Goal: Information Seeking & Learning: Learn about a topic

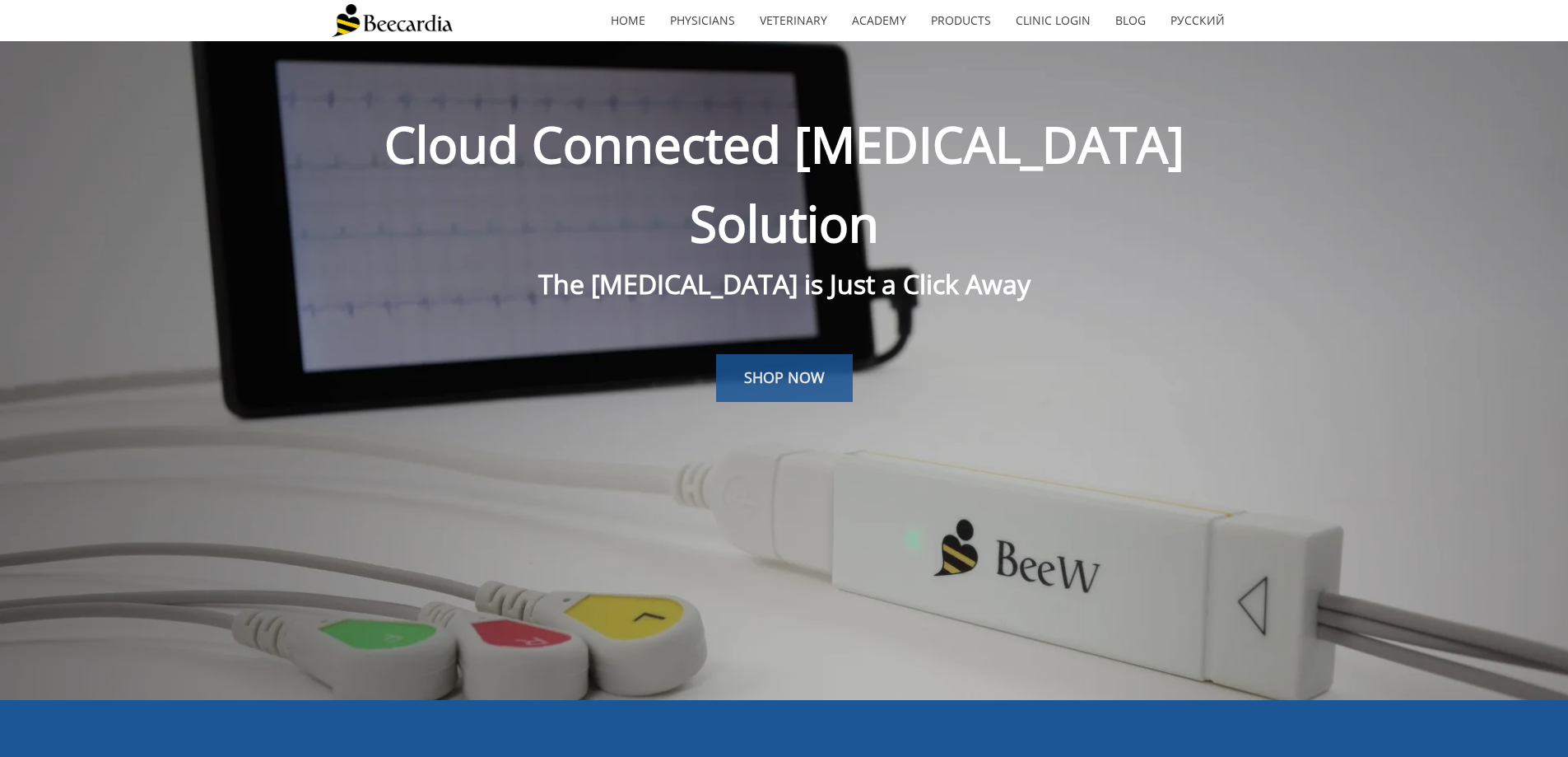
click at [759, 367] on span "SHOP NOW" at bounding box center [785, 377] width 81 height 20
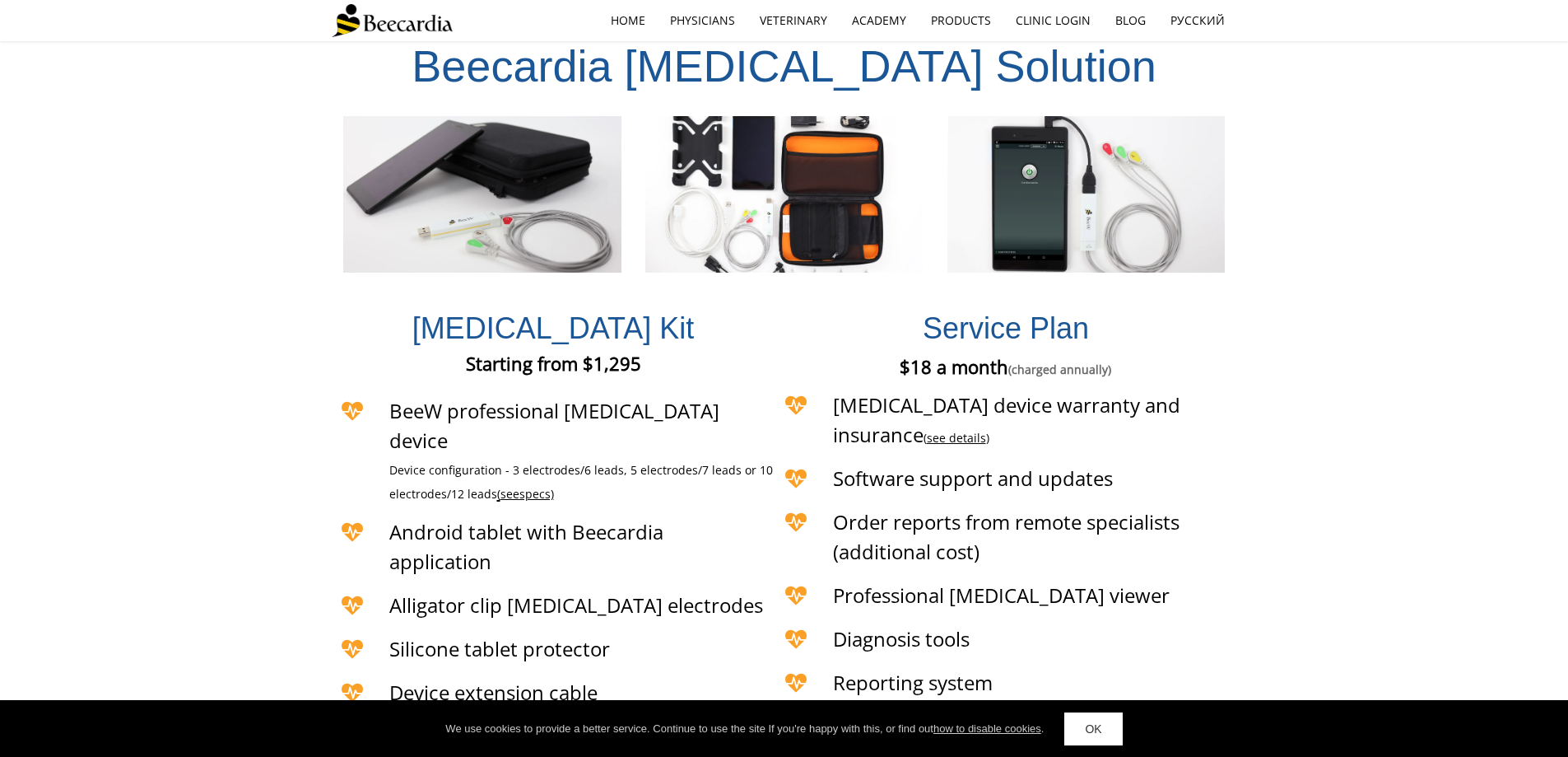
scroll to position [3835, 0]
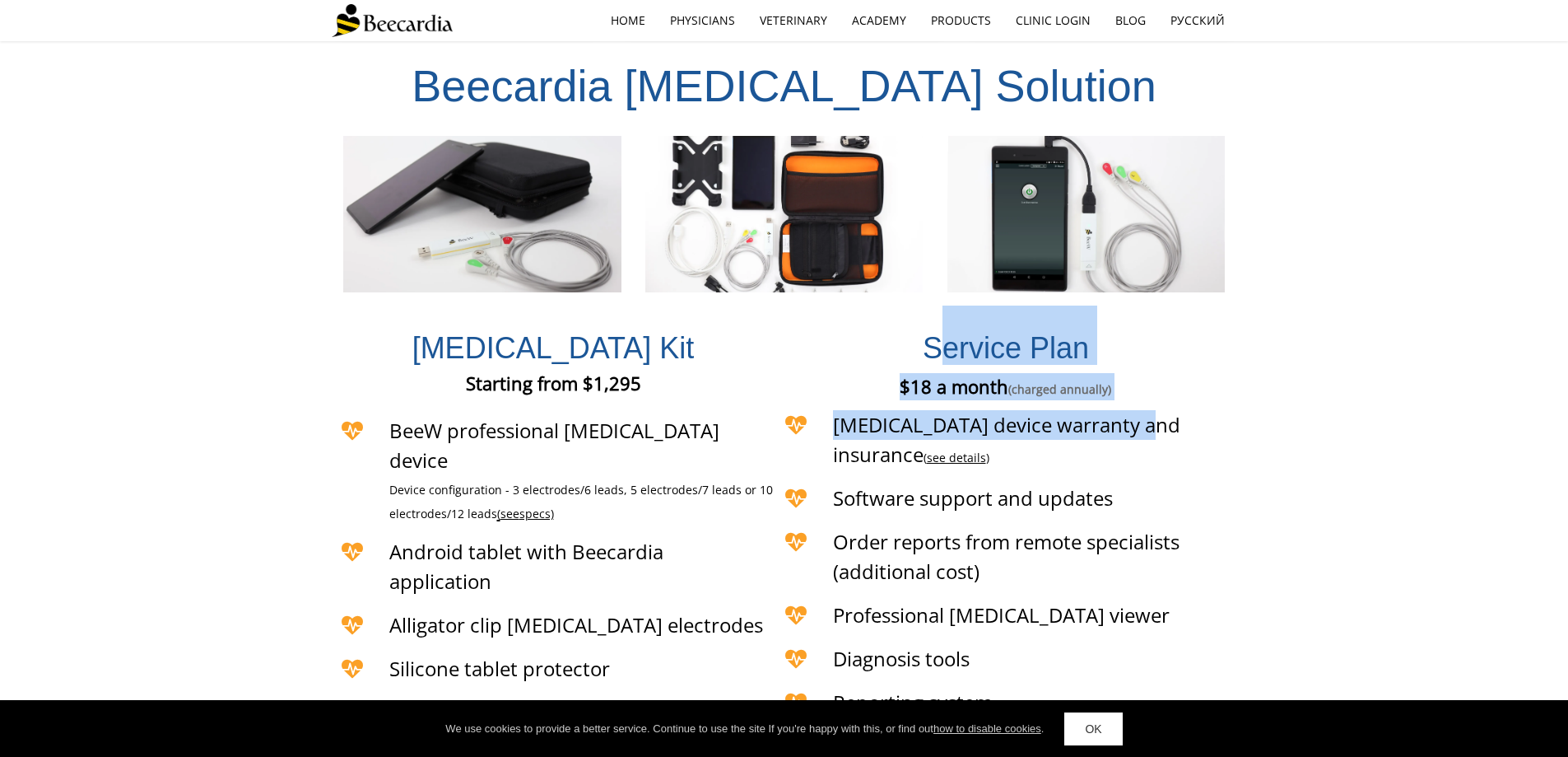
drag, startPoint x: 945, startPoint y: 153, endPoint x: 1148, endPoint y: 231, distance: 217.5
click at [1148, 302] on div "Service Plan $18 a month (charged annually) €18 a month (charged annually) £18 …" at bounding box center [1006, 546] width 462 height 489
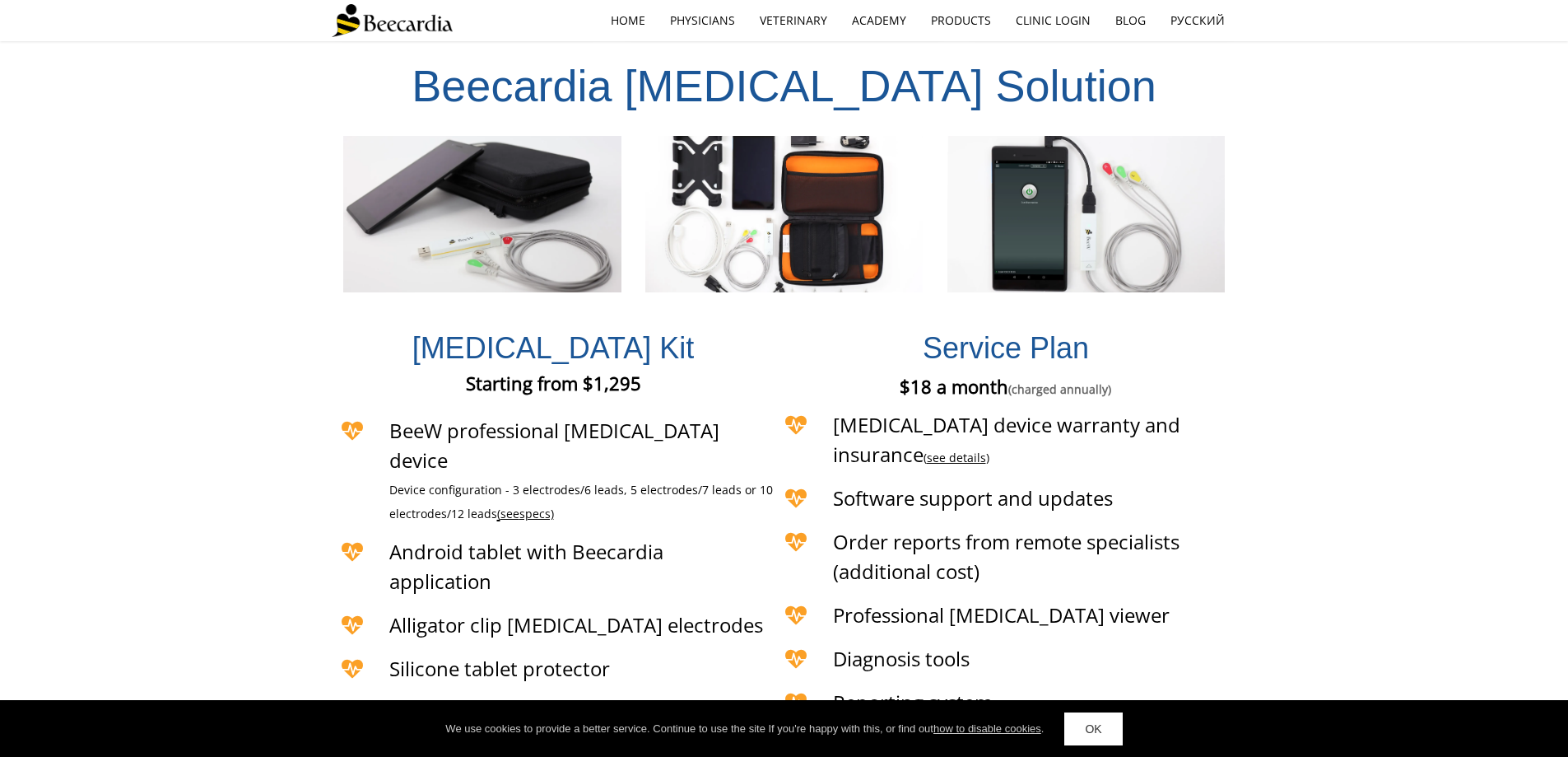
click at [1241, 345] on div "[MEDICAL_DATA] Kit Starting from $1,295 Starting from €1,295 Starting from £1,2…" at bounding box center [784, 551] width 1568 height 498
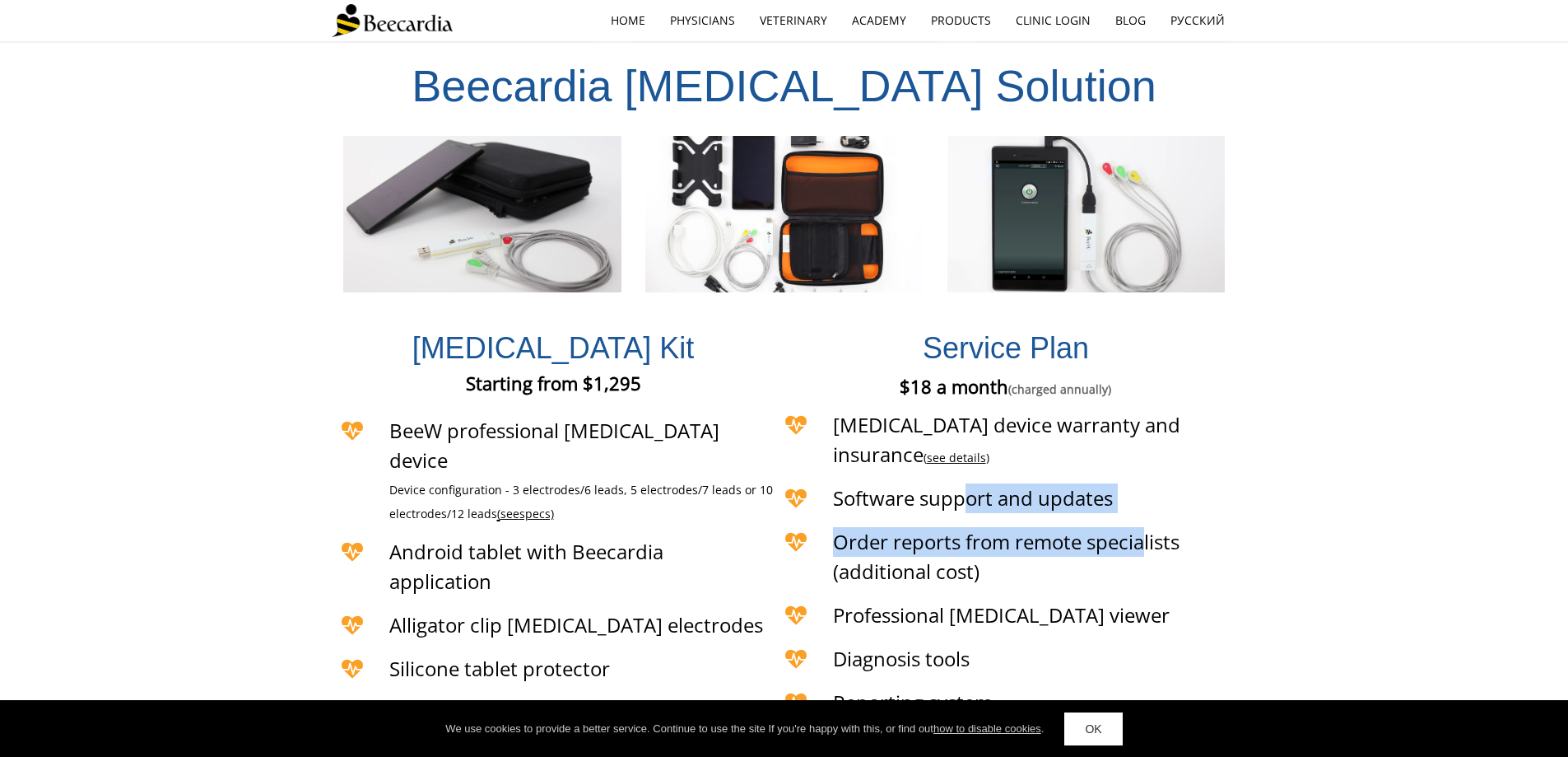
drag, startPoint x: 994, startPoint y: 267, endPoint x: 1162, endPoint y: 347, distance: 186.1
click at [1159, 334] on div "Service Plan $18 a month (charged annually) €18 a month (charged annually) £18 …" at bounding box center [1006, 546] width 462 height 489
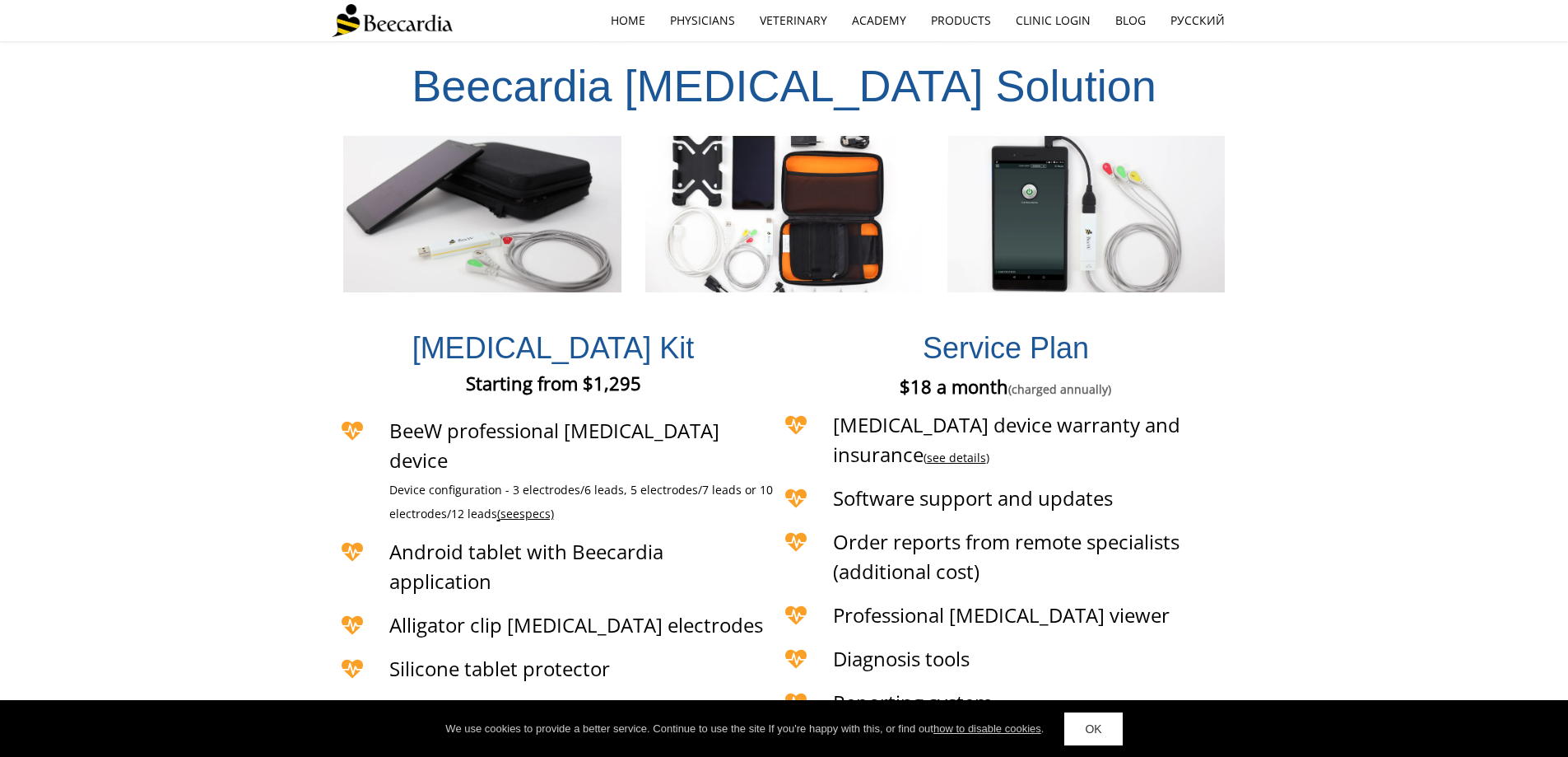
click at [1176, 601] on h4 "Professional [MEDICAL_DATA] viewer" at bounding box center [1012, 616] width 358 height 30
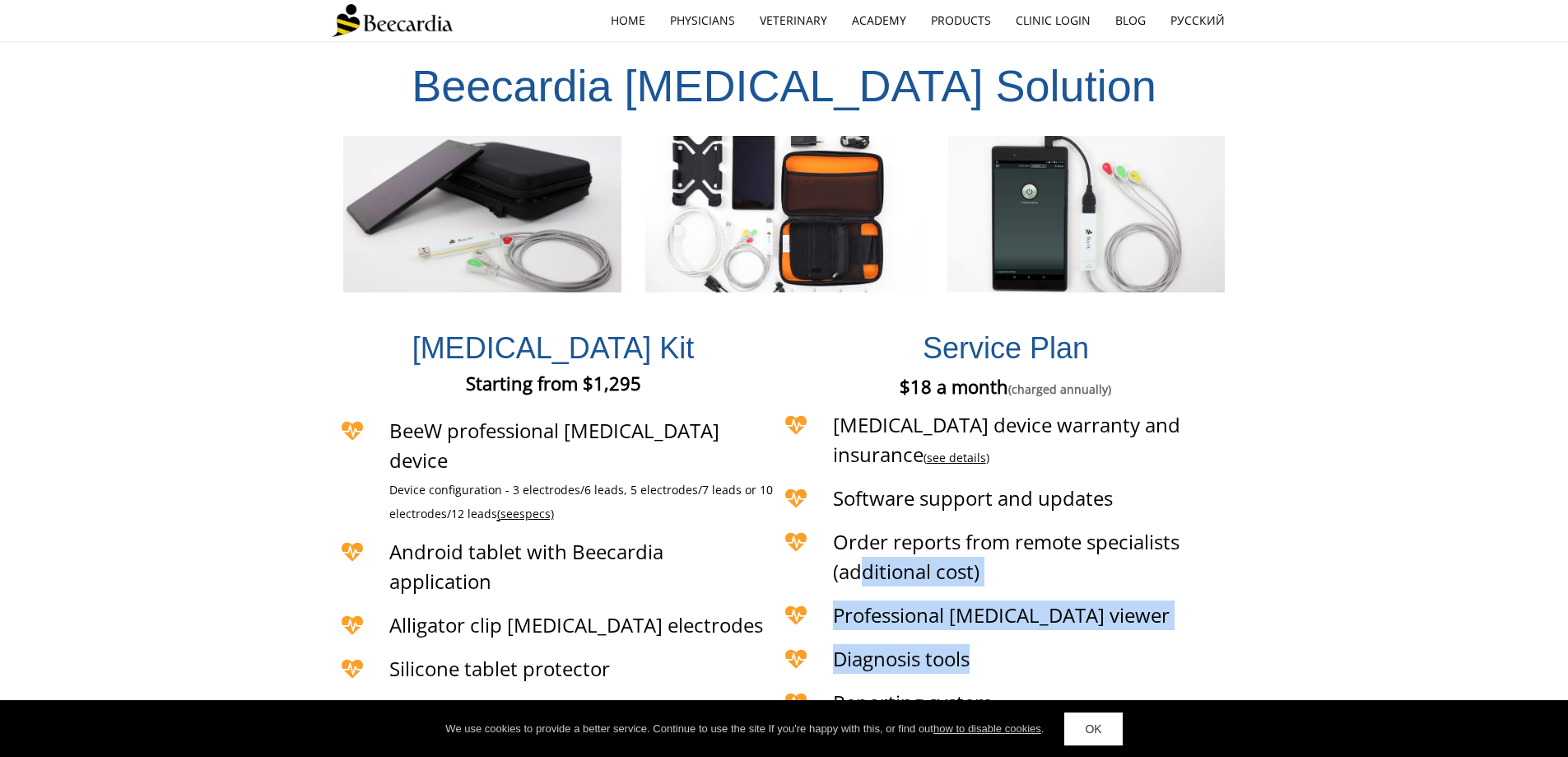
drag, startPoint x: 865, startPoint y: 349, endPoint x: 1115, endPoint y: 447, distance: 268.5
click at [1110, 440] on div "Service Plan $18 a month (charged annually) €18 a month (charged annually) £18 …" at bounding box center [1006, 546] width 462 height 489
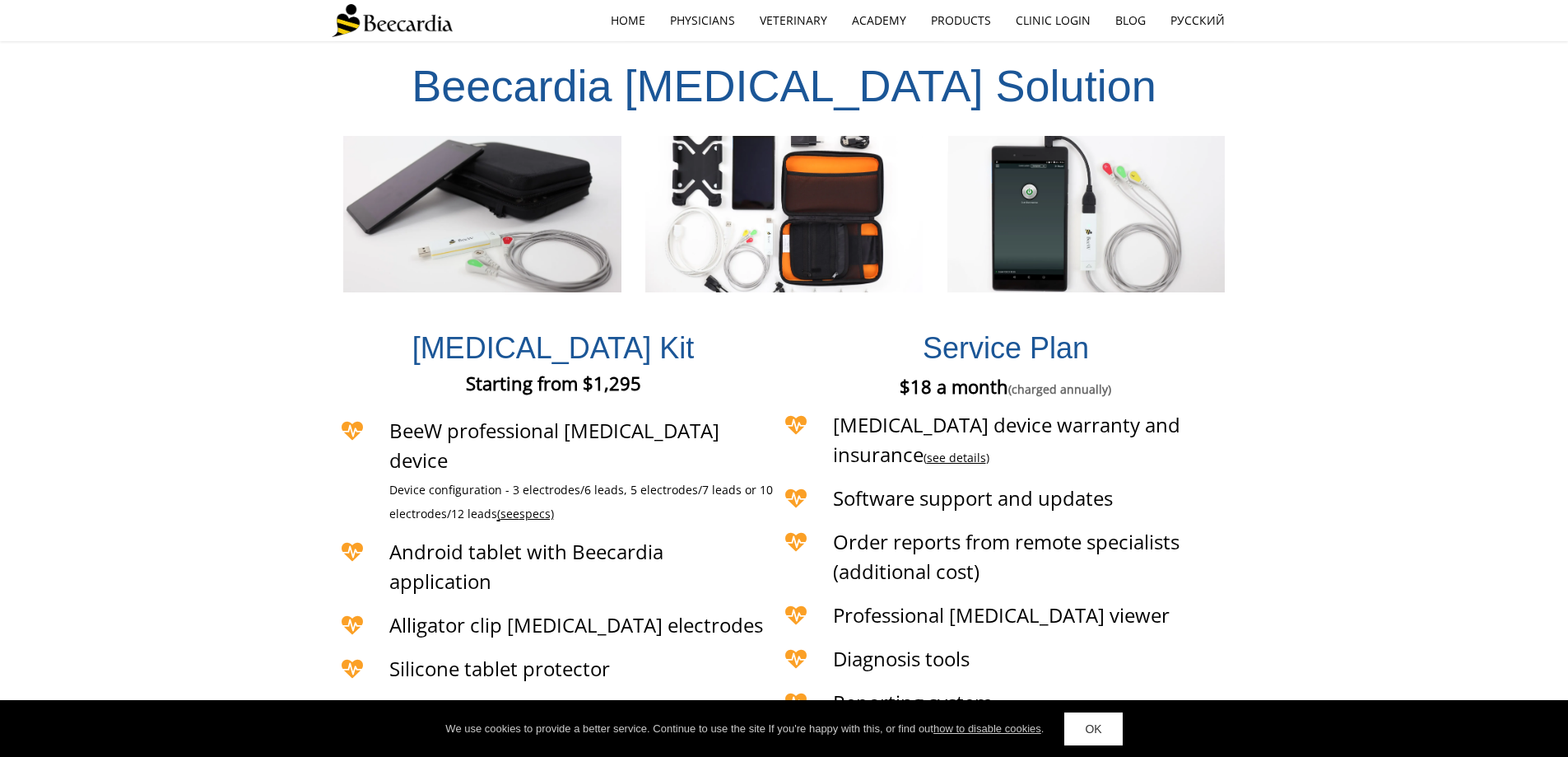
click at [1130, 688] on h4 "Reporting system" at bounding box center [1012, 703] width 358 height 30
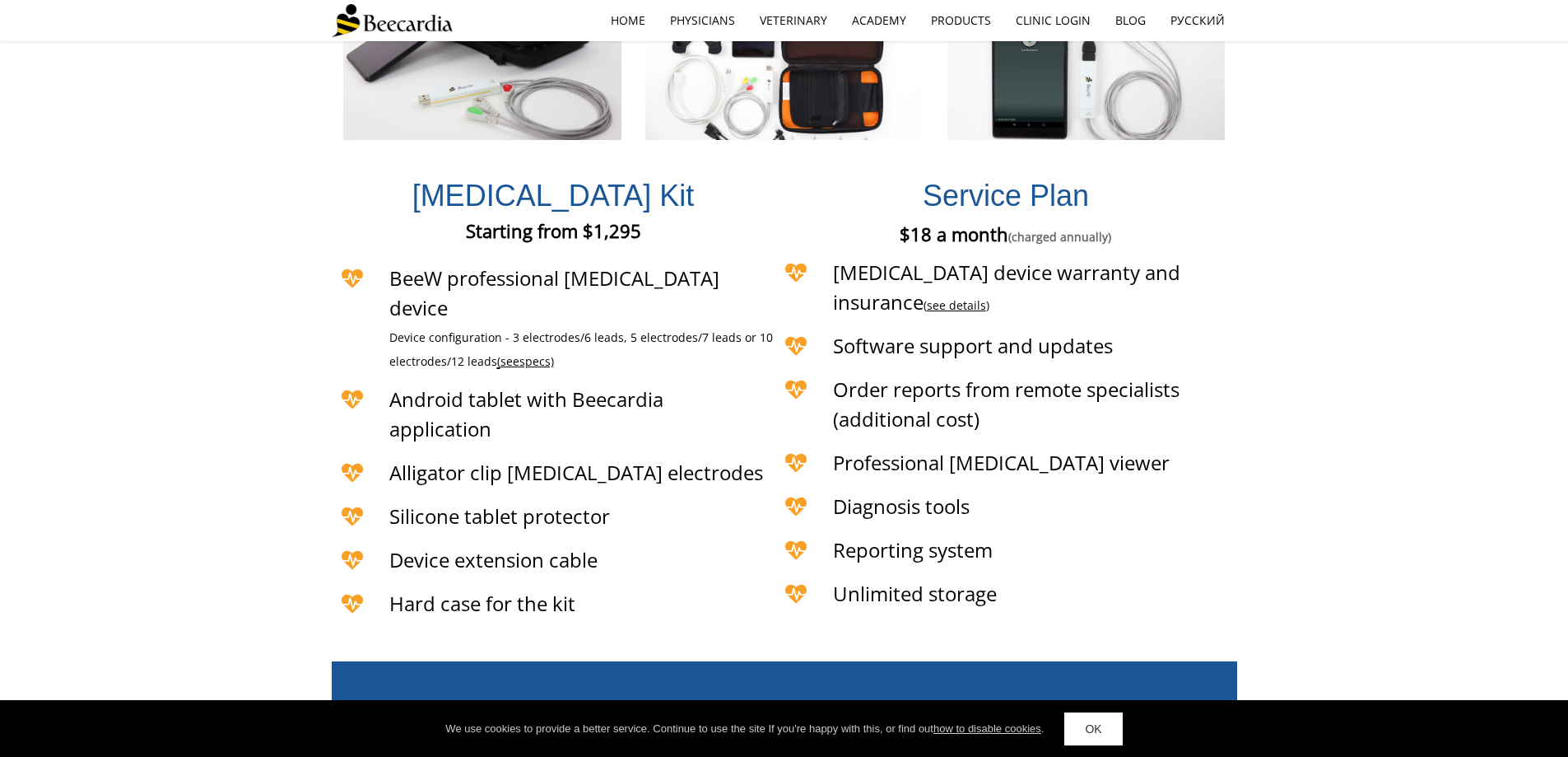
scroll to position [4000, 0]
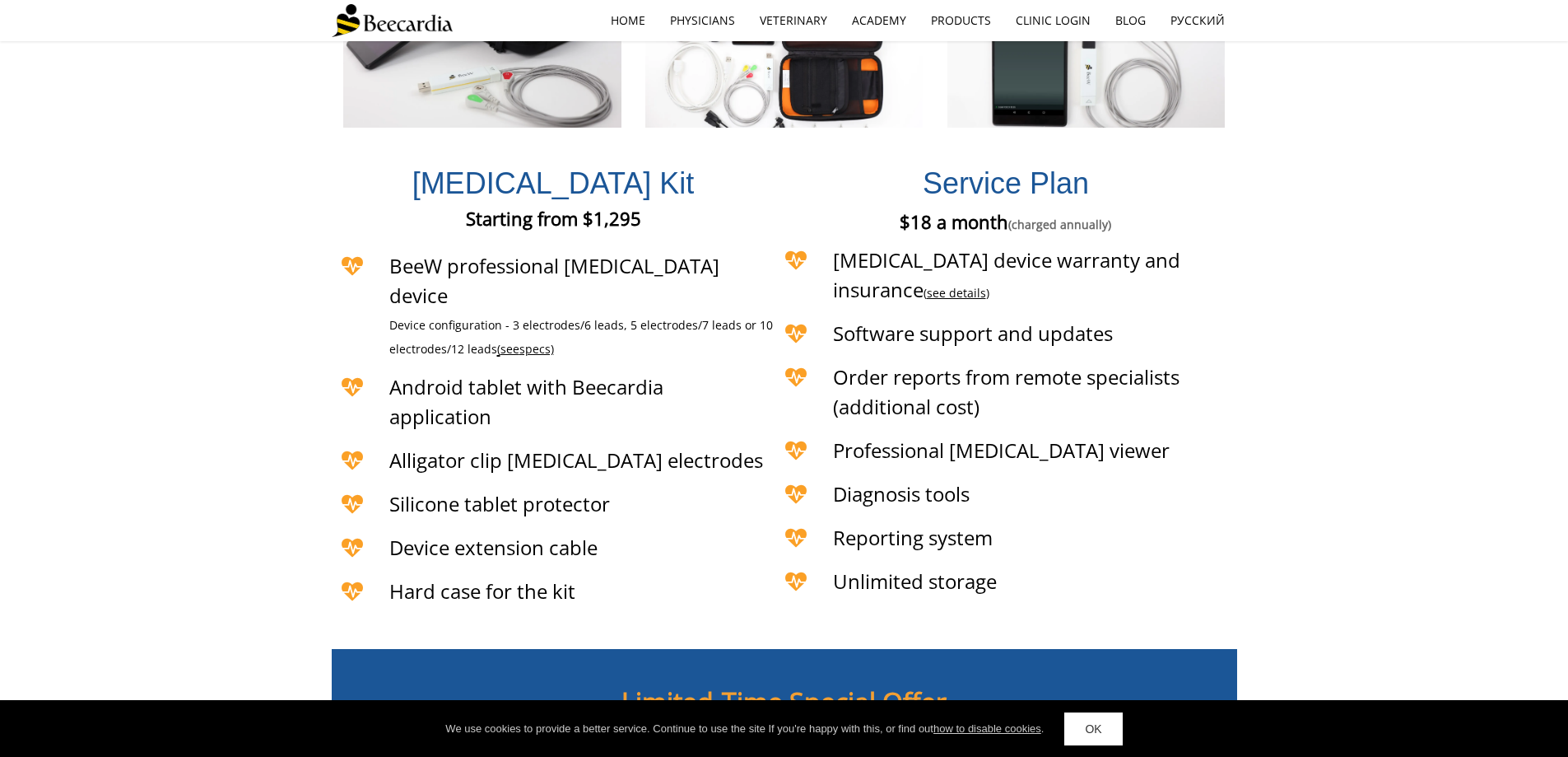
drag, startPoint x: 694, startPoint y: 513, endPoint x: 1148, endPoint y: 453, distance: 457.9
click at [1045, 728] on p "Service plan free of charge for the 1st year" at bounding box center [784, 746] width 851 height 36
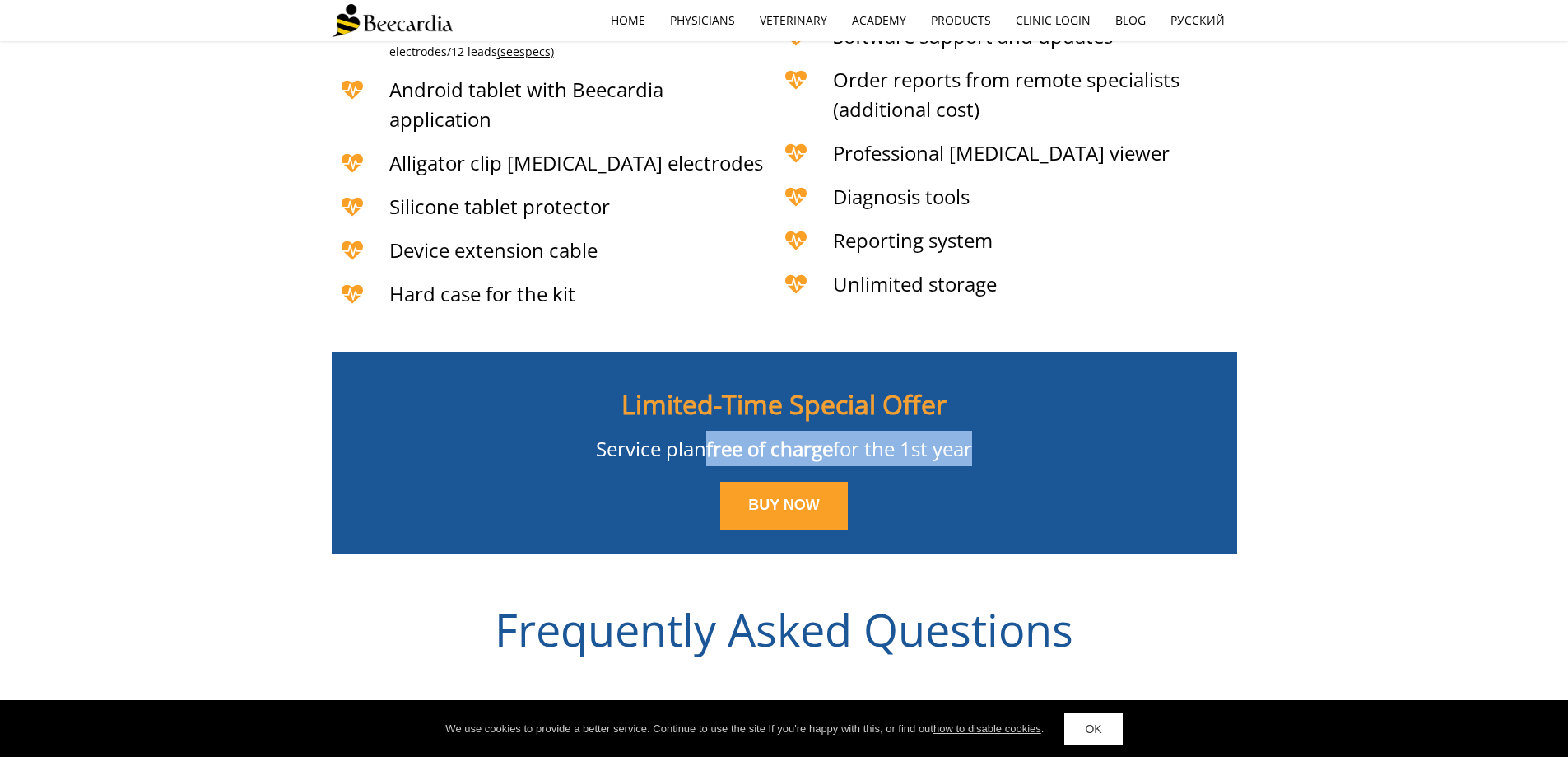
scroll to position [4576, 0]
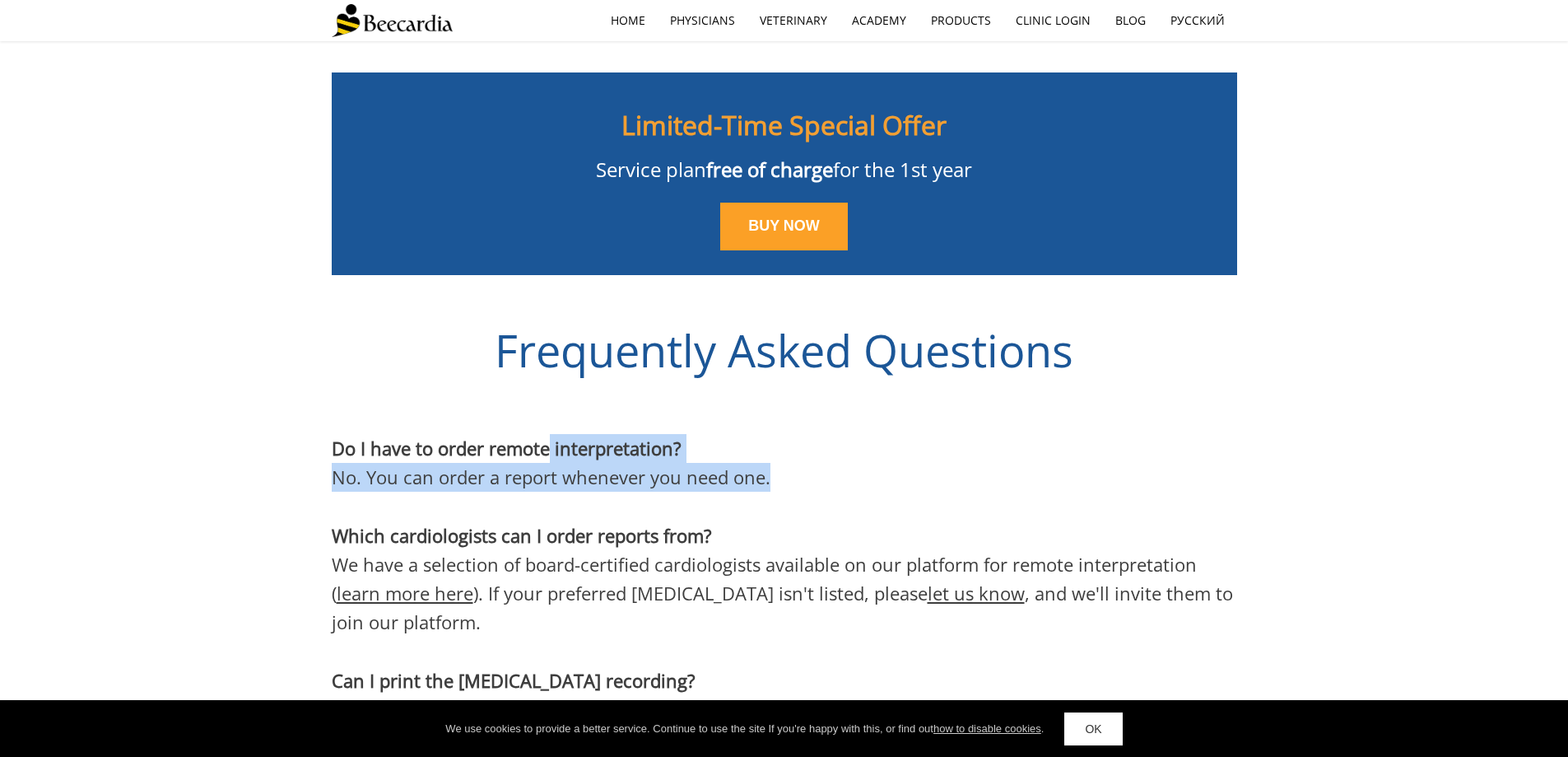
drag, startPoint x: 747, startPoint y: 276, endPoint x: 879, endPoint y: 365, distance: 159.2
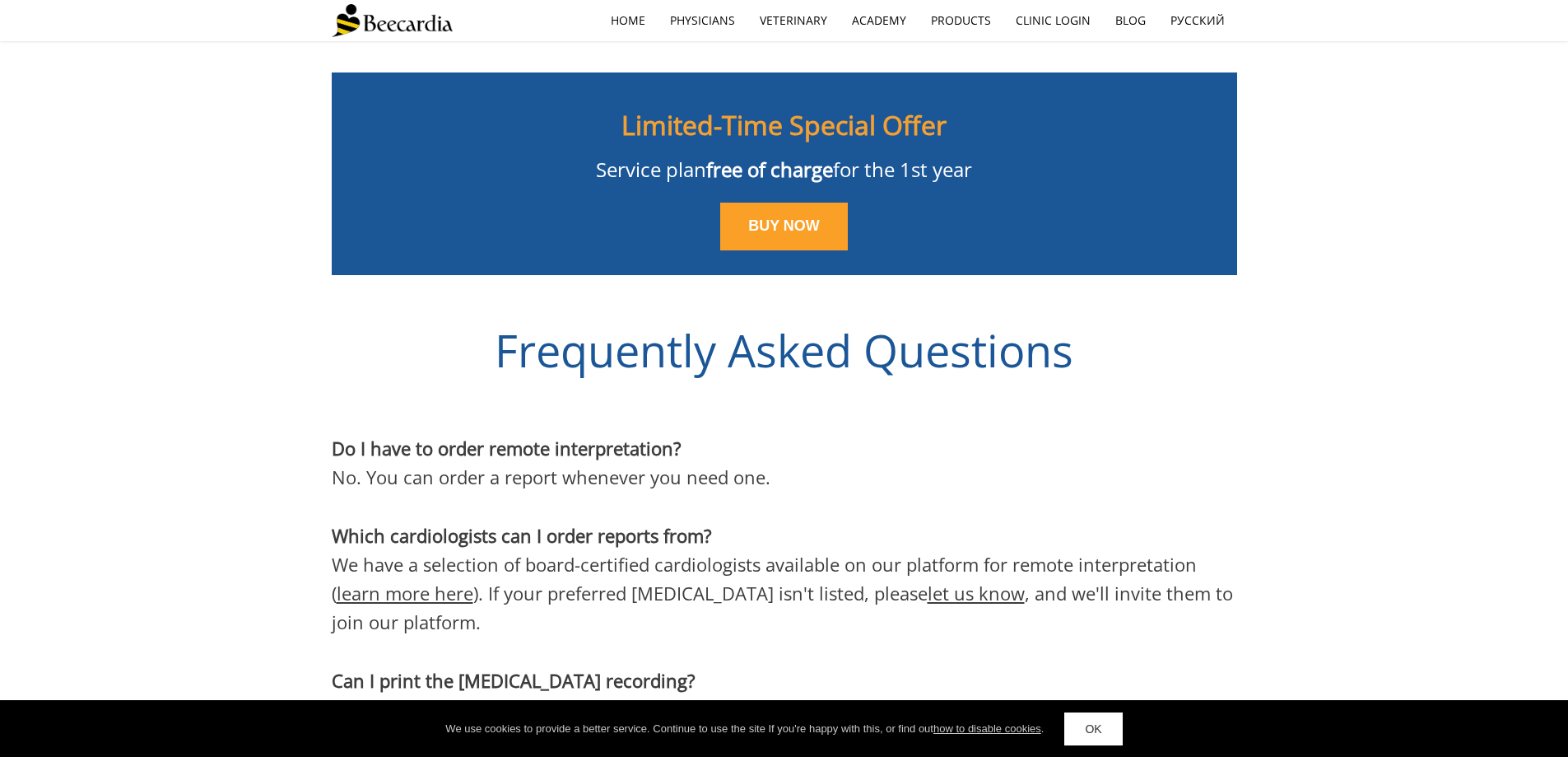
click at [880, 552] on span "We have a selection of board-certified cardiologists available on our platform …" at bounding box center [782, 593] width 901 height 82
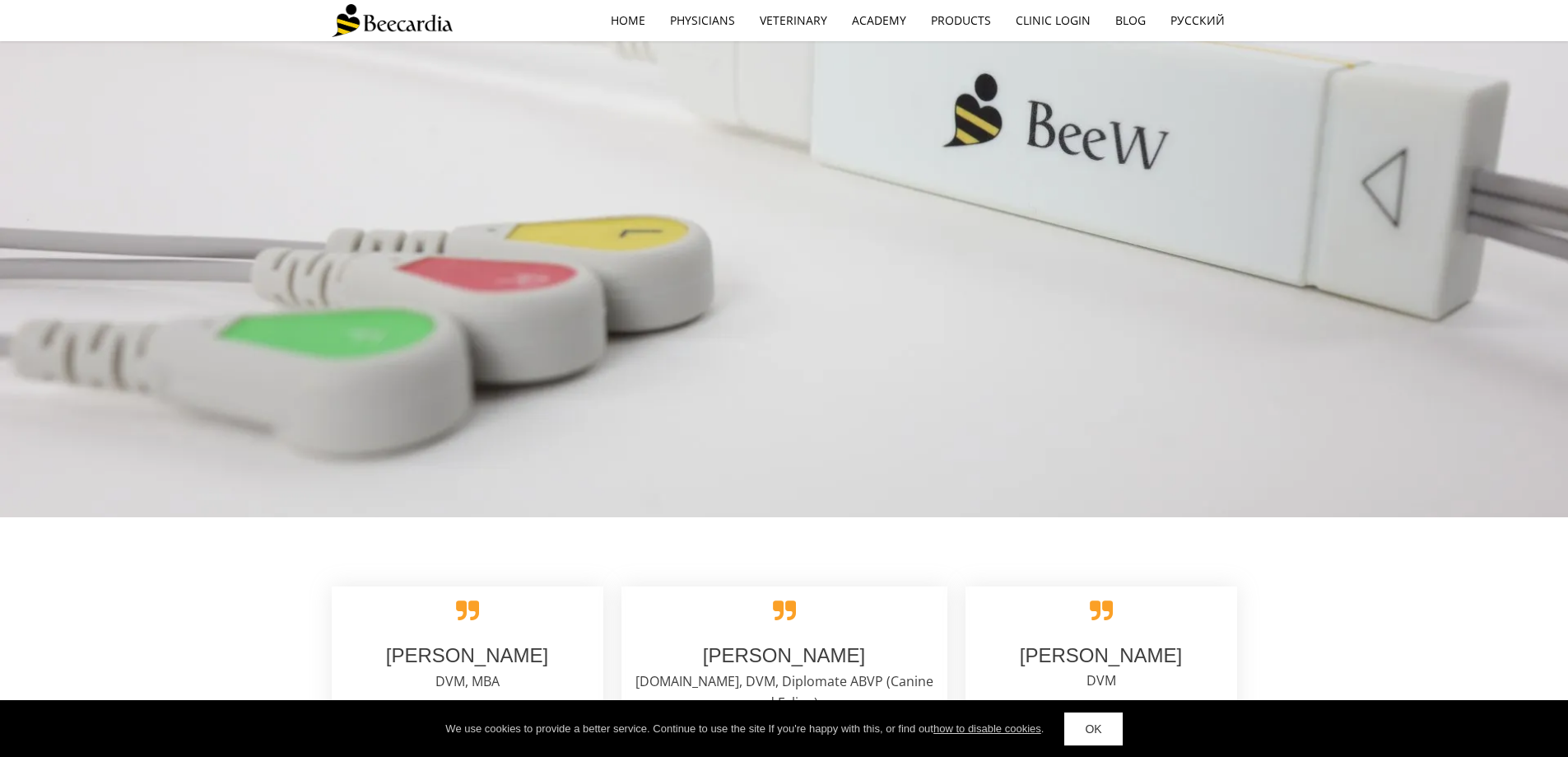
scroll to position [2846, 0]
